Goal: Task Accomplishment & Management: Use online tool/utility

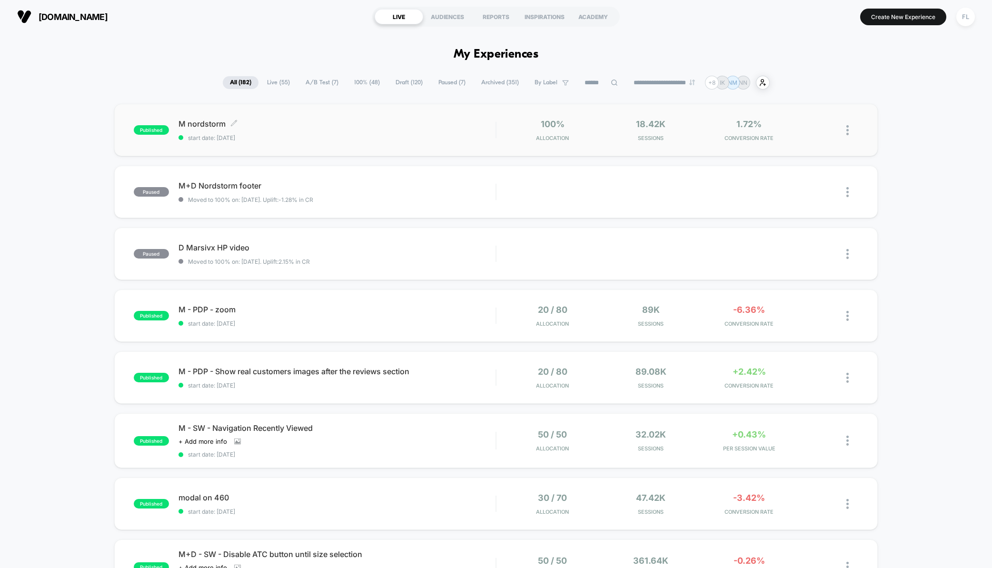
click at [313, 137] on span "start date: [DATE]" at bounding box center [338, 137] width 318 height 7
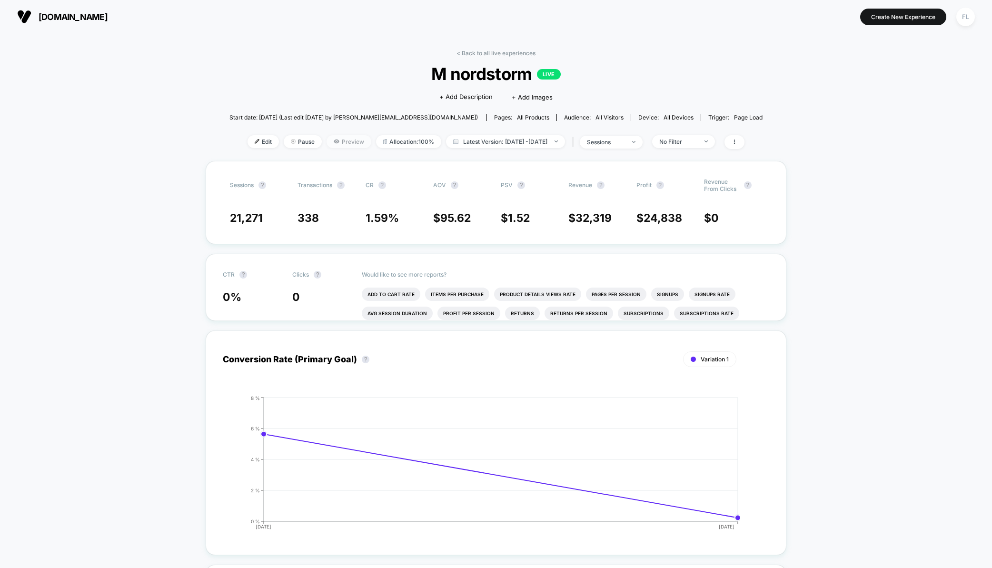
click at [330, 141] on span "Preview" at bounding box center [349, 141] width 45 height 13
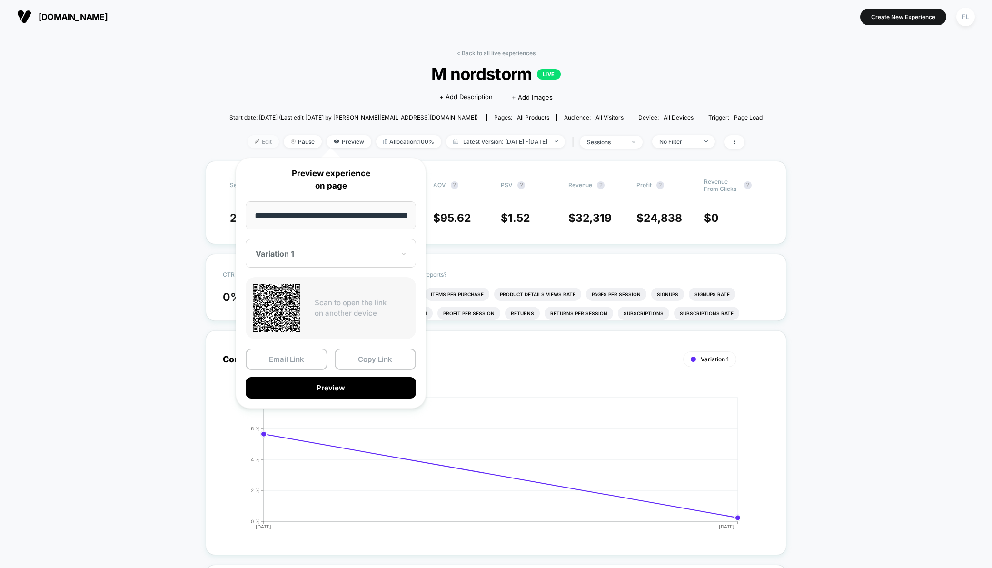
click at [248, 143] on span "Edit" at bounding box center [263, 141] width 31 height 13
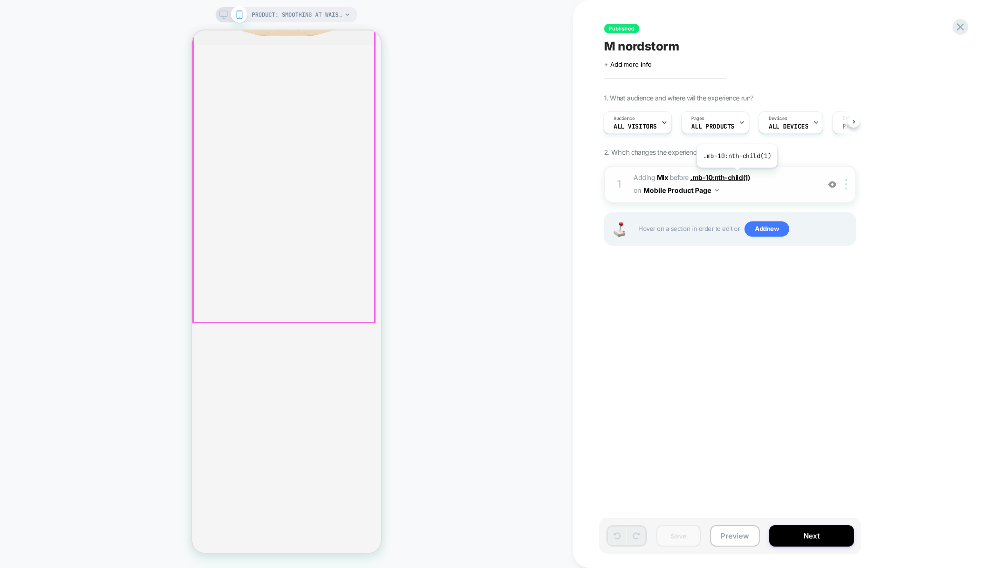
scroll to position [2351, 0]
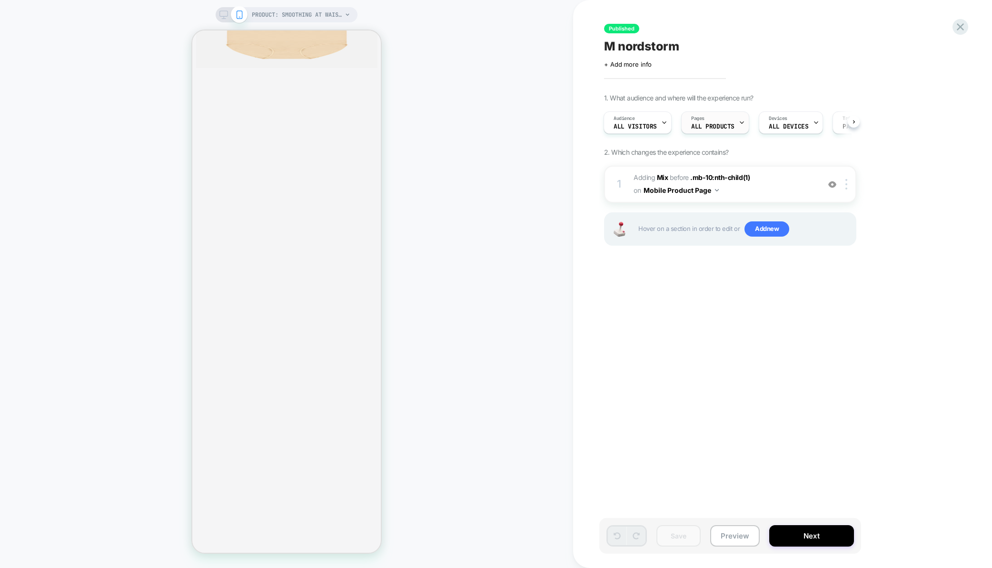
click at [711, 122] on div "Pages ALL PRODUCTS" at bounding box center [713, 122] width 62 height 21
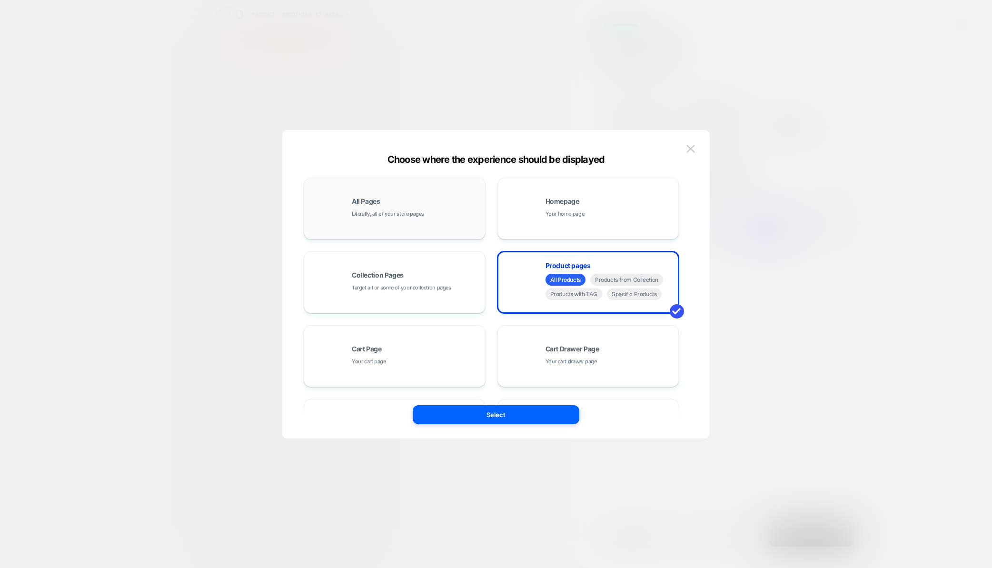
click at [380, 202] on span "All Pages" at bounding box center [366, 201] width 29 height 7
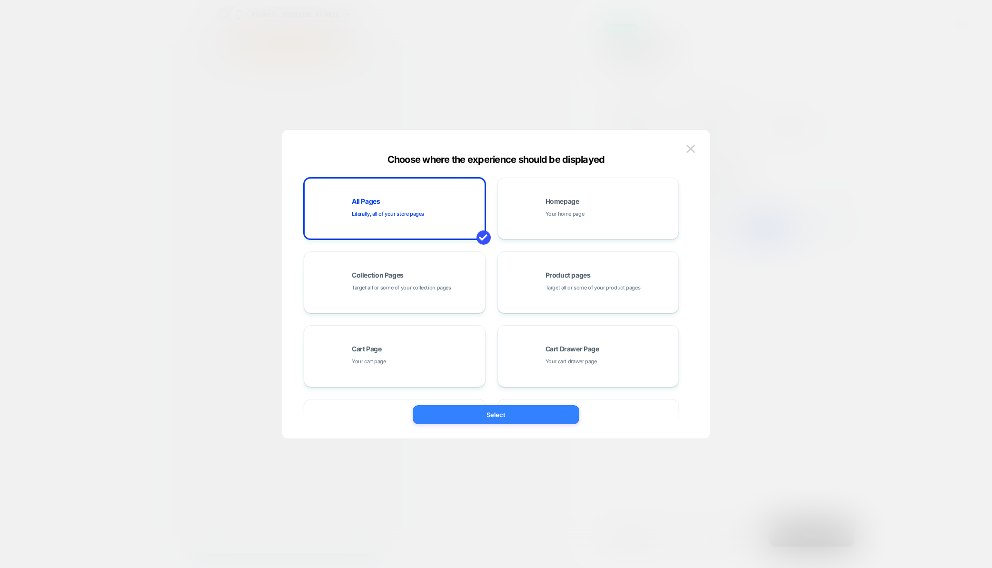
click at [499, 416] on button "Select" at bounding box center [496, 414] width 167 height 19
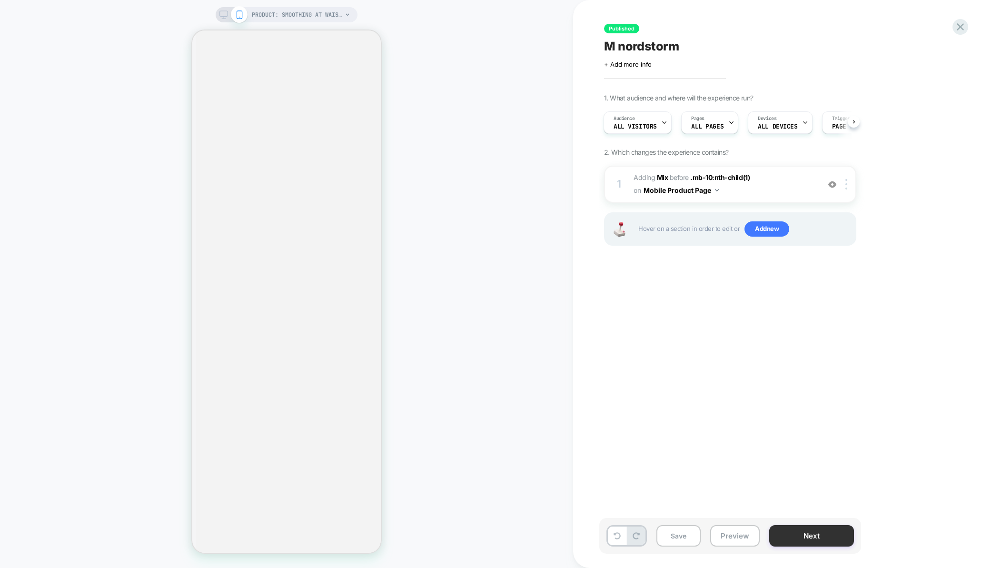
scroll to position [1953, 0]
click at [808, 537] on button "Next" at bounding box center [811, 535] width 85 height 21
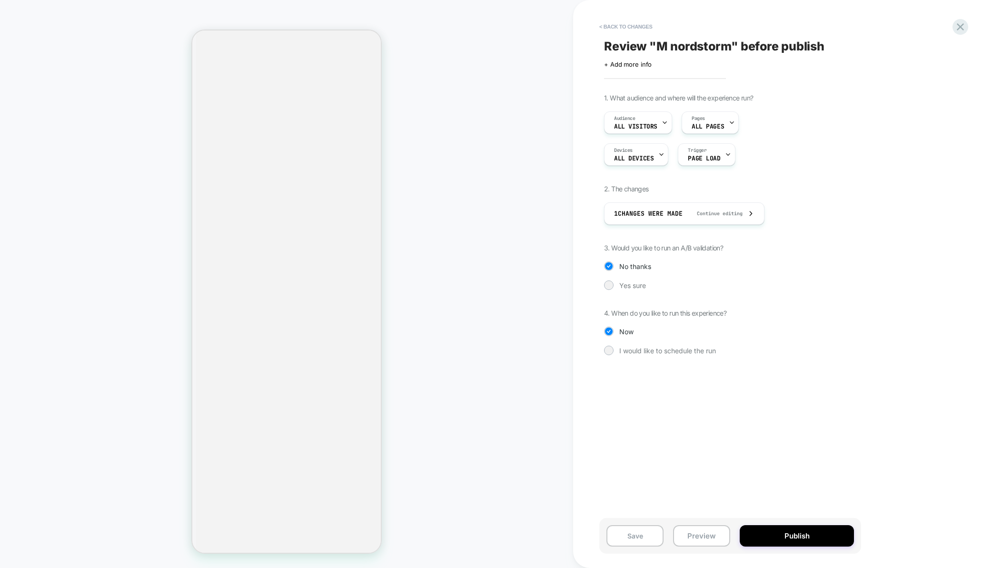
click at [808, 537] on button "Publish" at bounding box center [797, 535] width 114 height 21
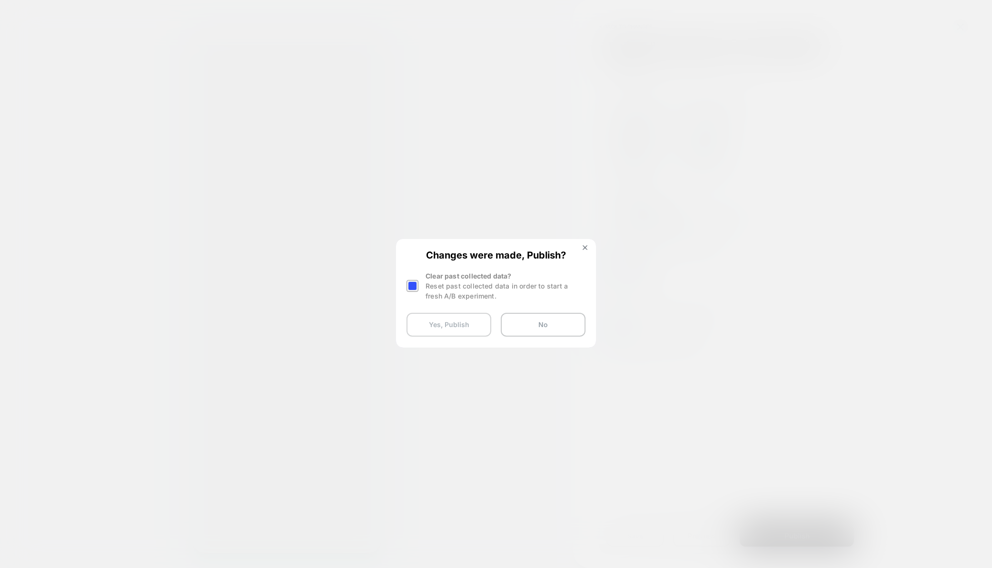
click at [461, 322] on button "Yes, Publish" at bounding box center [449, 325] width 85 height 24
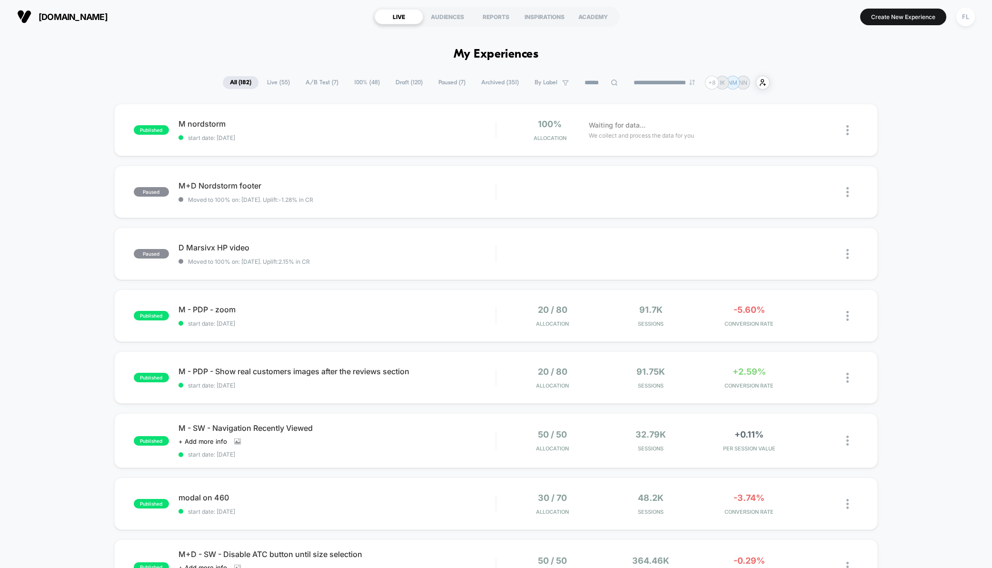
click at [589, 82] on input at bounding box center [602, 82] width 48 height 11
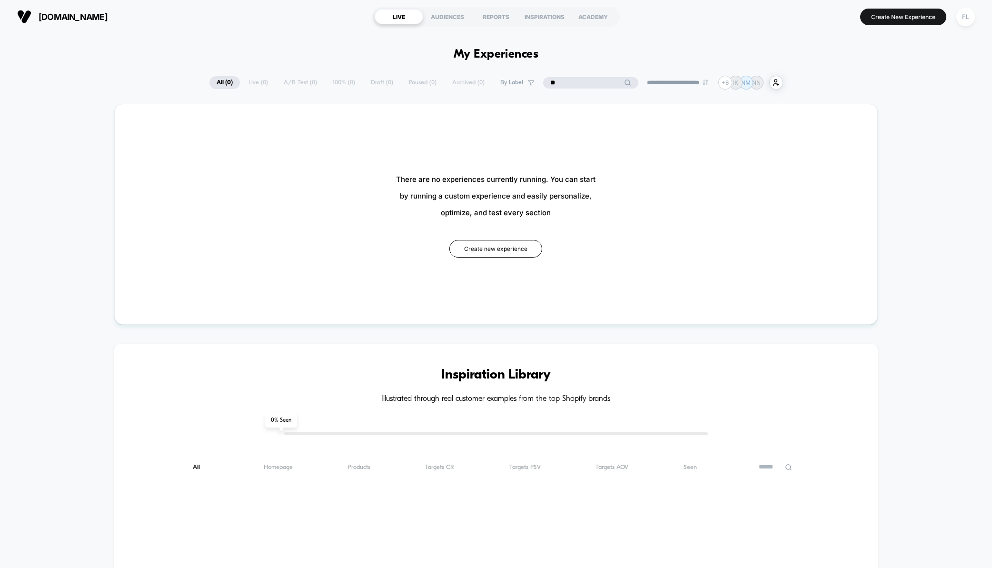
type input "*"
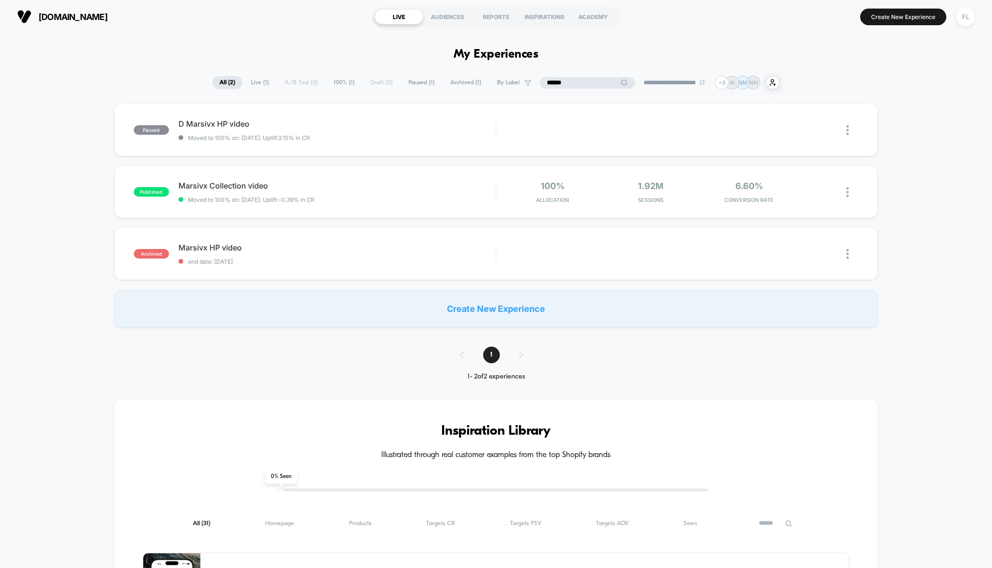
type input "******"
click at [348, 201] on span "Moved to 100% on: [DATE] . Uplift: -0.39% in CR" at bounding box center [338, 199] width 318 height 7
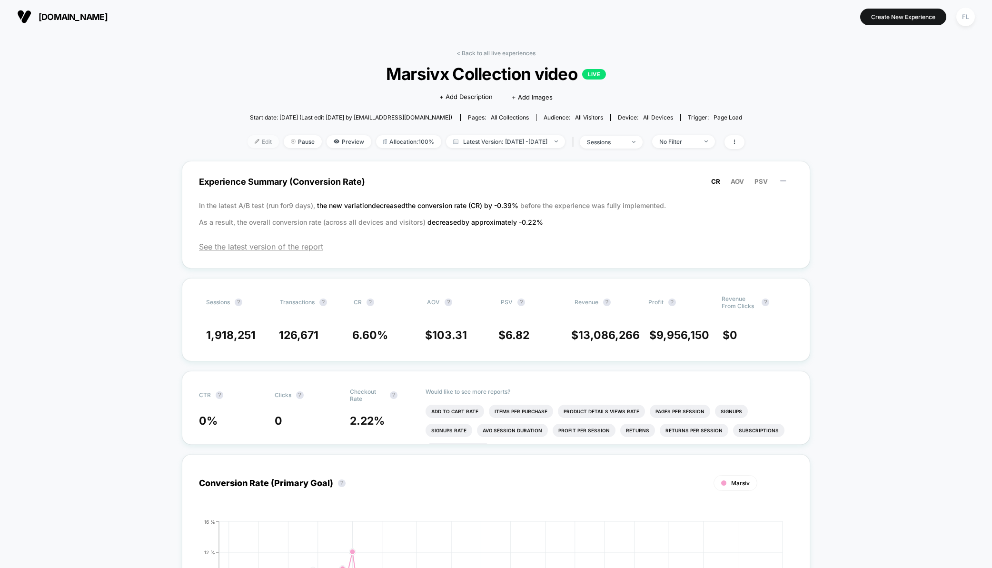
click at [251, 142] on span "Edit" at bounding box center [263, 141] width 31 height 13
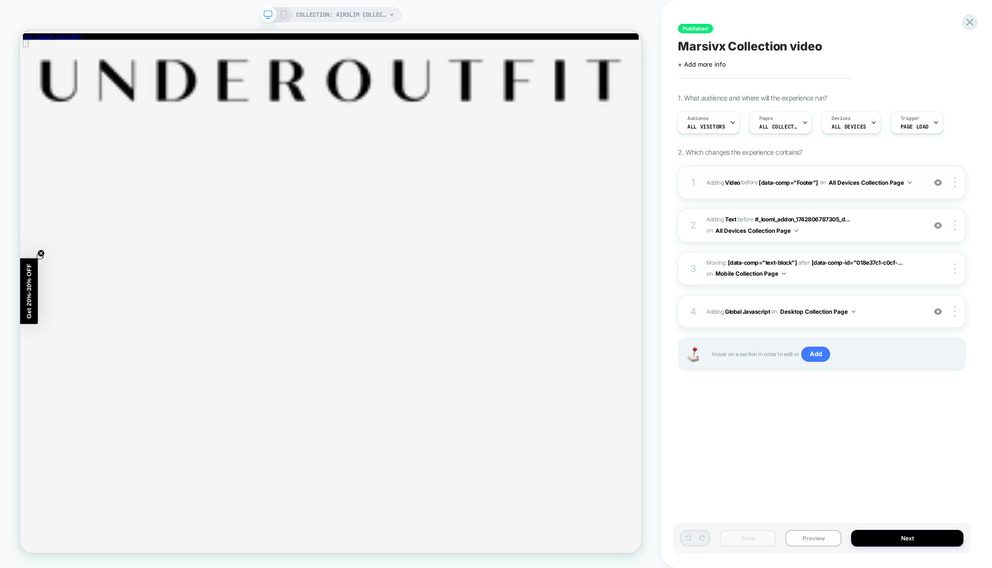
click at [847, 169] on div "1 #_loomi_addon_1742806787305_dup1745222745 Adding Video BEFORE [data-comp="Foo…" at bounding box center [822, 182] width 288 height 33
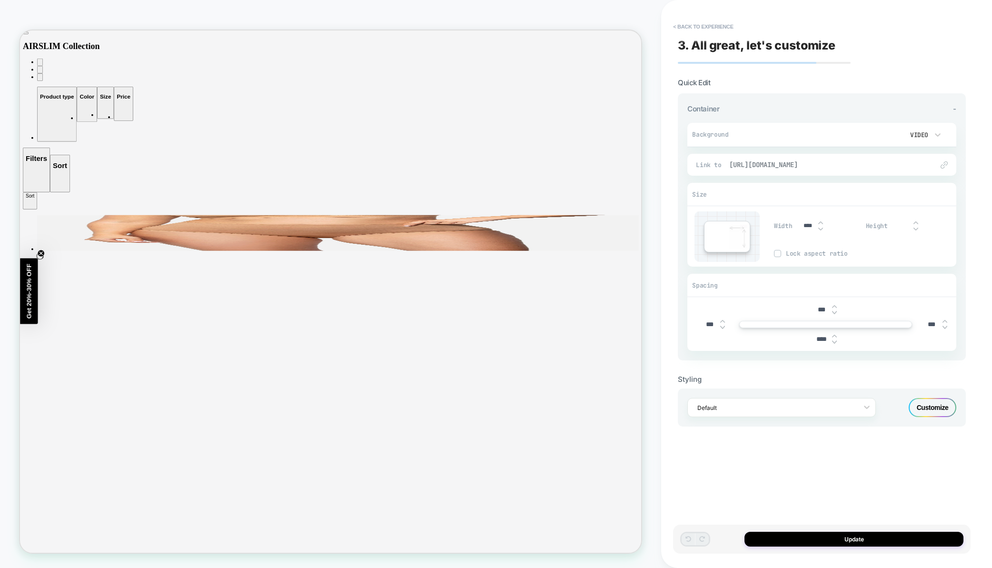
scroll to position [1984, 0]
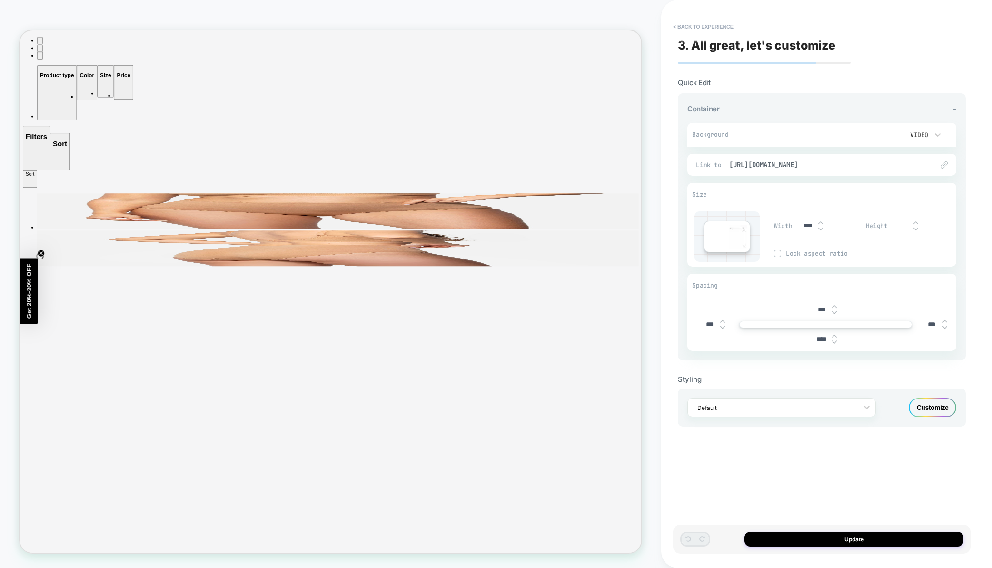
click at [886, 132] on video at bounding box center [888, 134] width 21 height 17
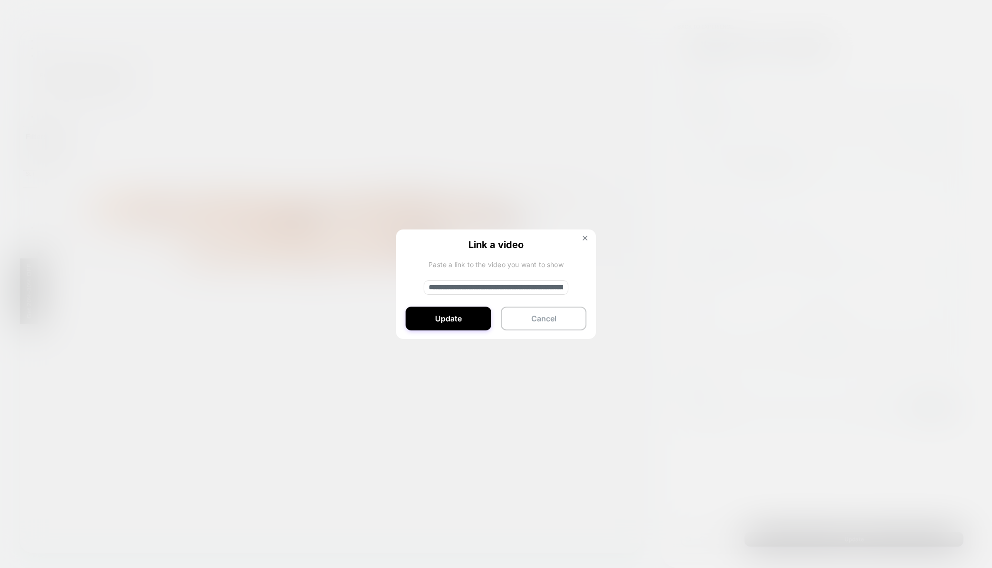
click at [487, 288] on input "**********" at bounding box center [496, 287] width 145 height 14
click at [549, 315] on button "Cancel" at bounding box center [544, 319] width 86 height 24
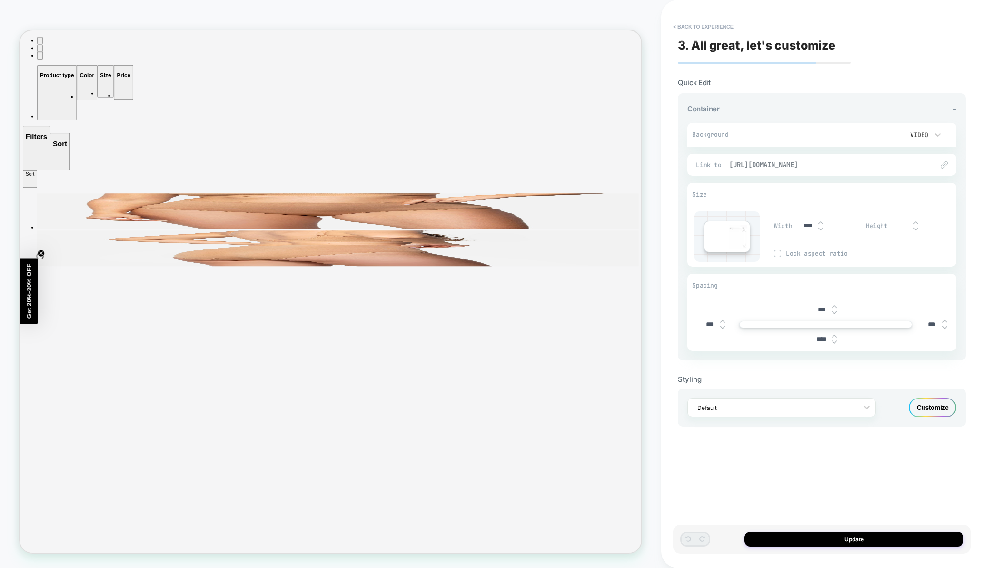
click at [845, 162] on span "[URL][DOMAIN_NAME]" at bounding box center [826, 164] width 195 height 9
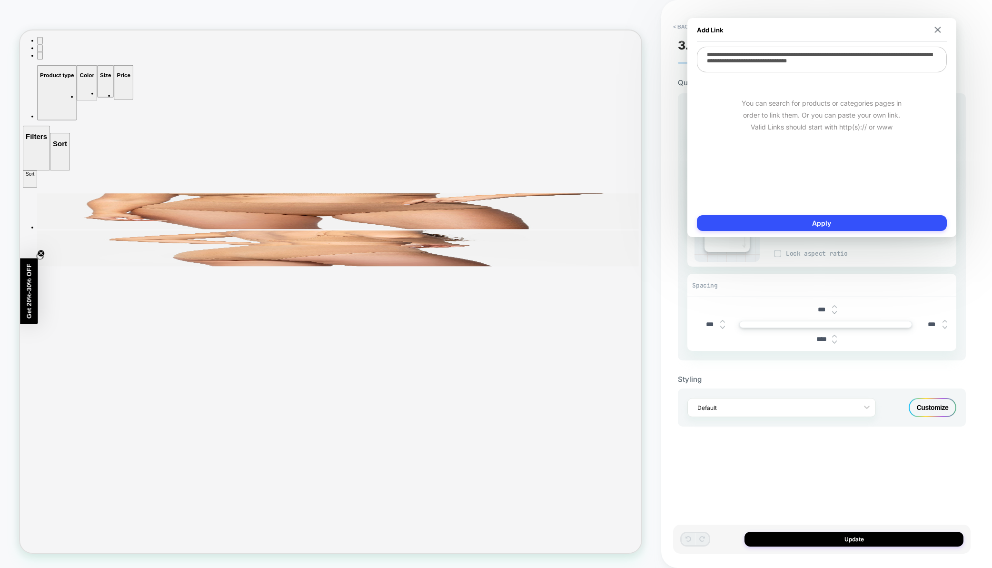
click at [800, 59] on textarea "**********" at bounding box center [822, 60] width 250 height 26
click at [944, 27] on div "Add Link" at bounding box center [822, 30] width 250 height 24
click at [938, 31] on img at bounding box center [938, 30] width 6 height 6
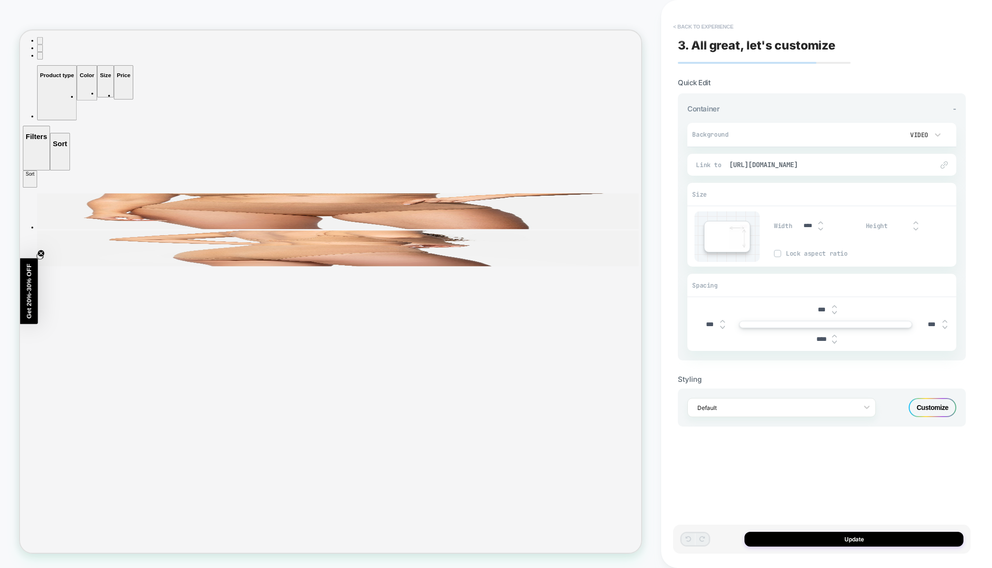
click at [715, 29] on button "< Back to experience" at bounding box center [704, 26] width 70 height 15
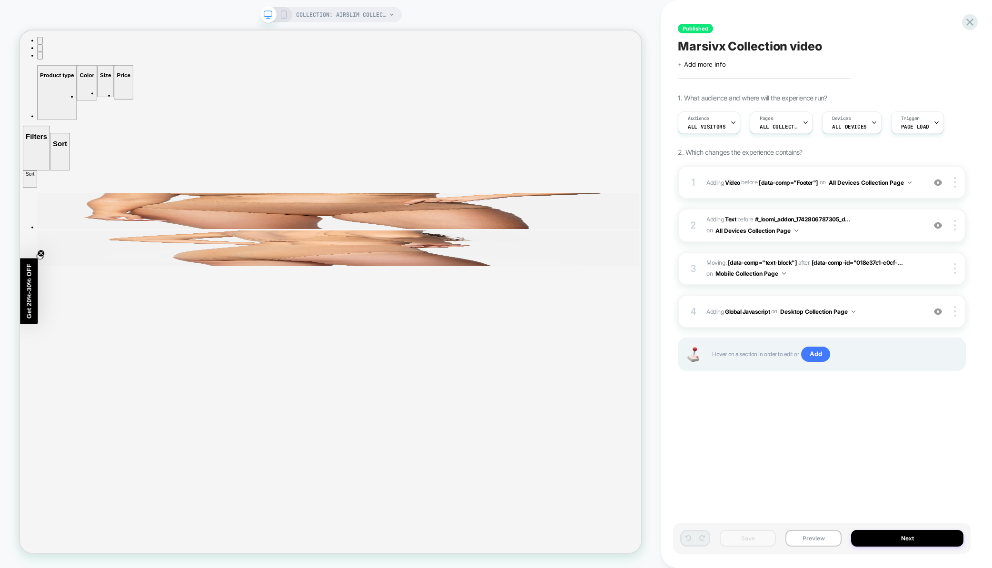
scroll to position [0, 0]
click at [969, 22] on icon at bounding box center [970, 22] width 7 height 7
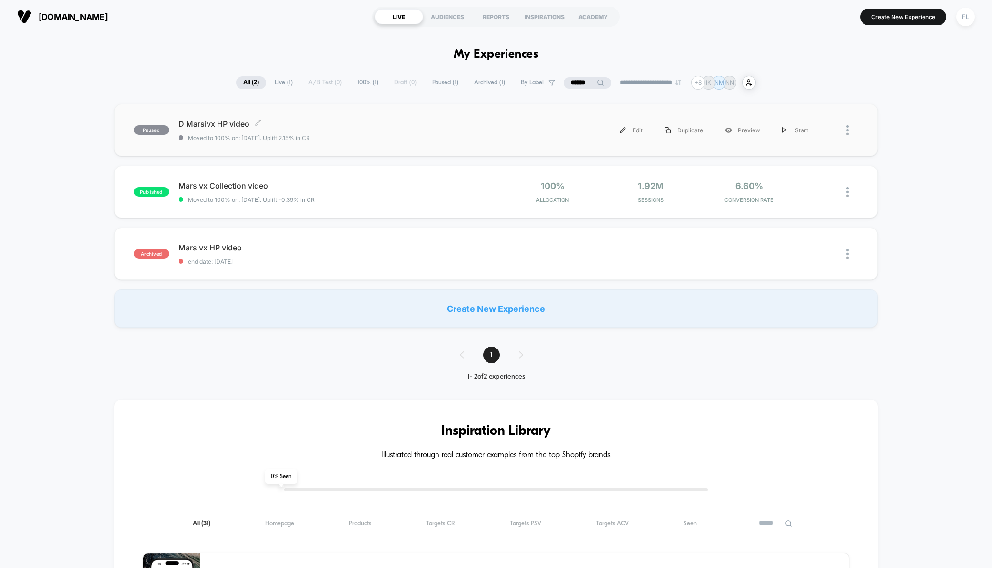
click at [222, 134] on span "Moved to 100% on: [DATE] . Uplift: 2.15% in CR" at bounding box center [249, 137] width 122 height 7
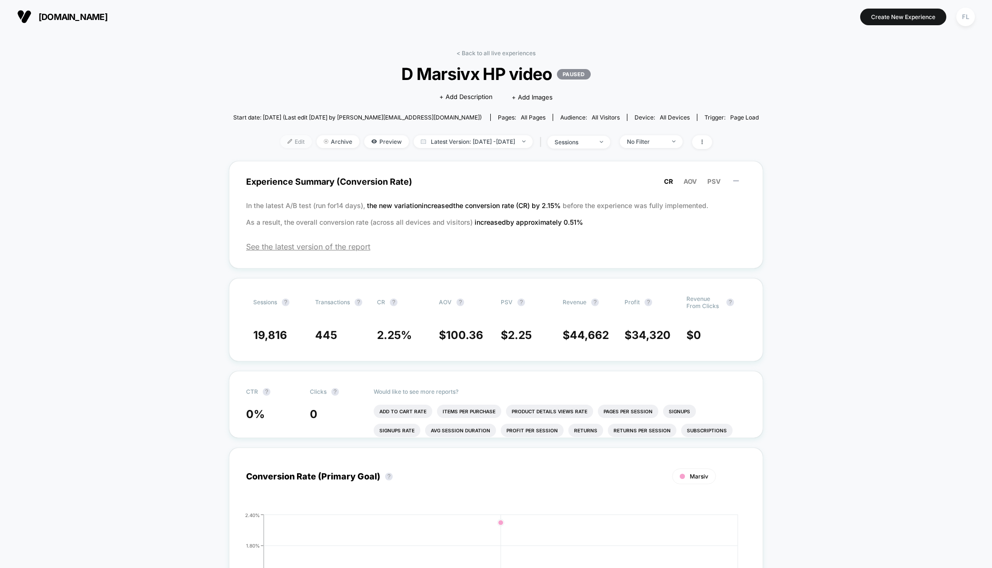
click at [280, 141] on span "Edit" at bounding box center [295, 141] width 31 height 13
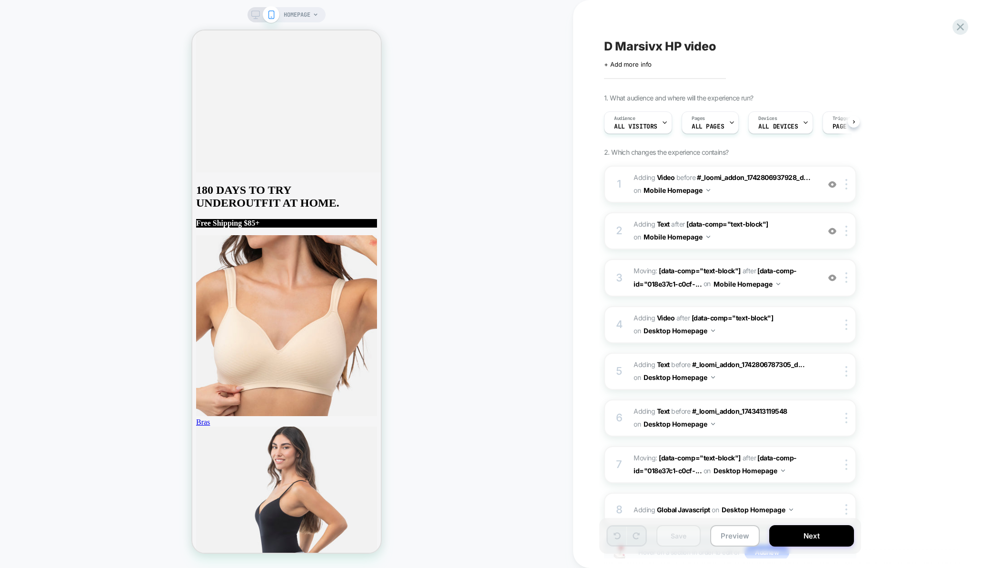
scroll to position [0, 0]
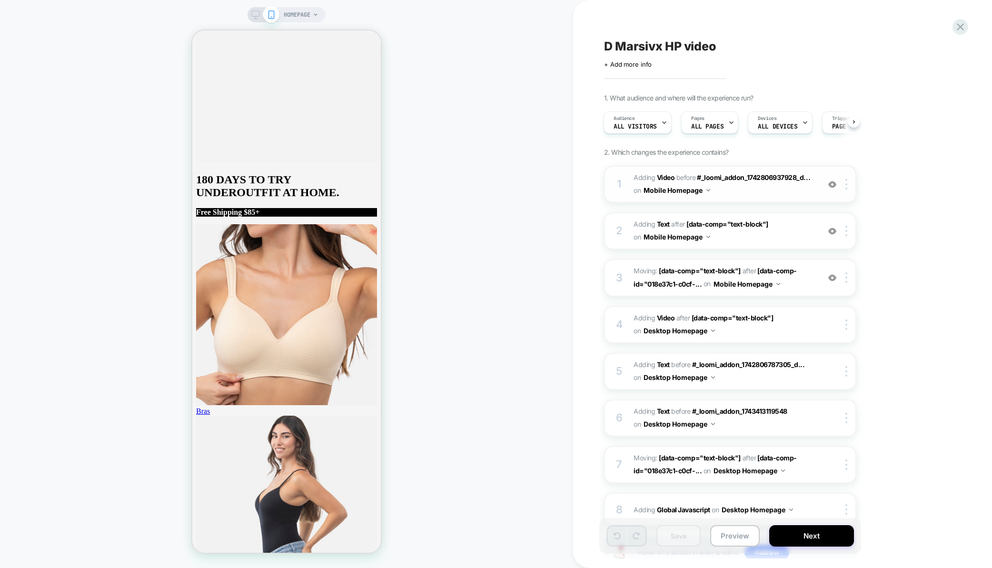
click at [757, 191] on span "#_loomi_addon_1742806787305_dup1743413071 Adding Video BEFORE #_loomi_addon_174…" at bounding box center [724, 184] width 181 height 26
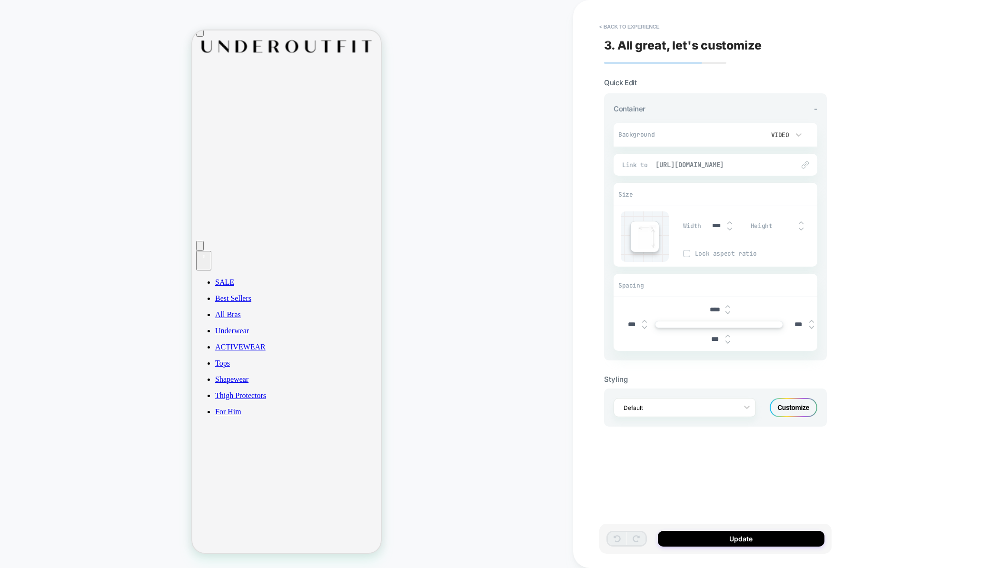
scroll to position [0, 0]
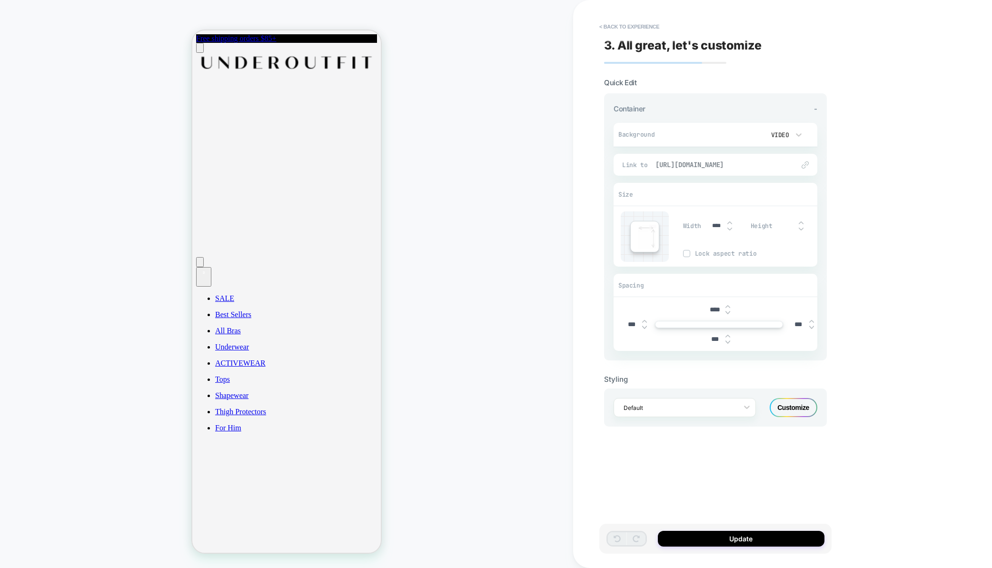
click at [715, 162] on span "[URL][DOMAIN_NAME]" at bounding box center [721, 164] width 130 height 9
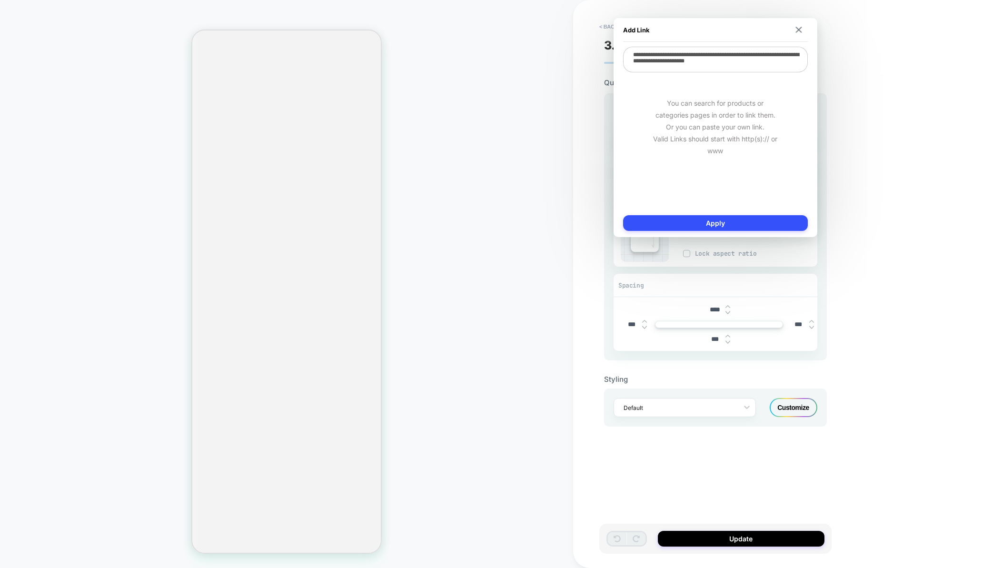
scroll to position [944, 0]
click at [682, 63] on textarea "**********" at bounding box center [715, 60] width 185 height 26
click at [429, 98] on div "HOMEPAGE" at bounding box center [286, 284] width 573 height 549
